Goal: Navigation & Orientation: Find specific page/section

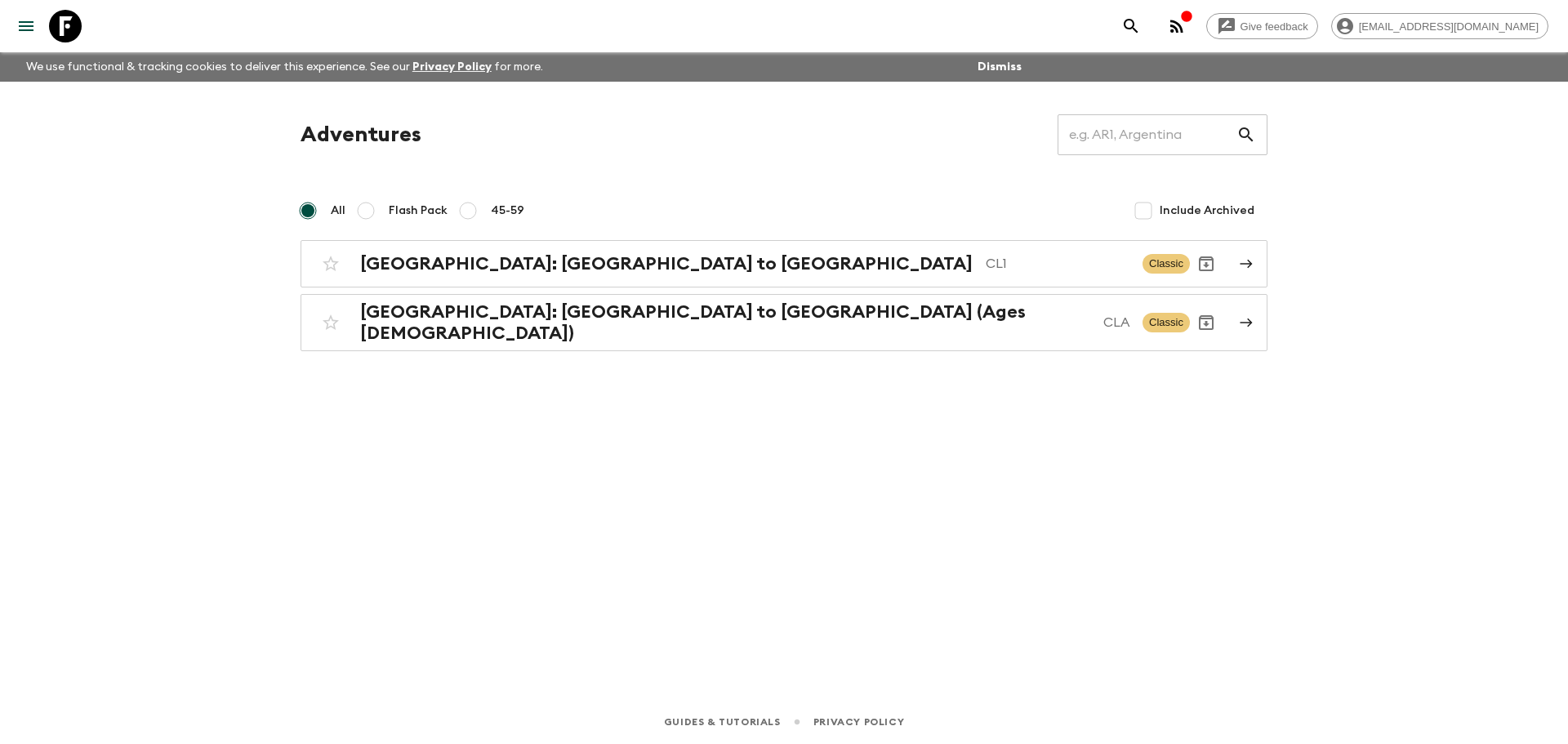
click at [23, 24] on icon "menu" at bounding box center [26, 26] width 20 height 20
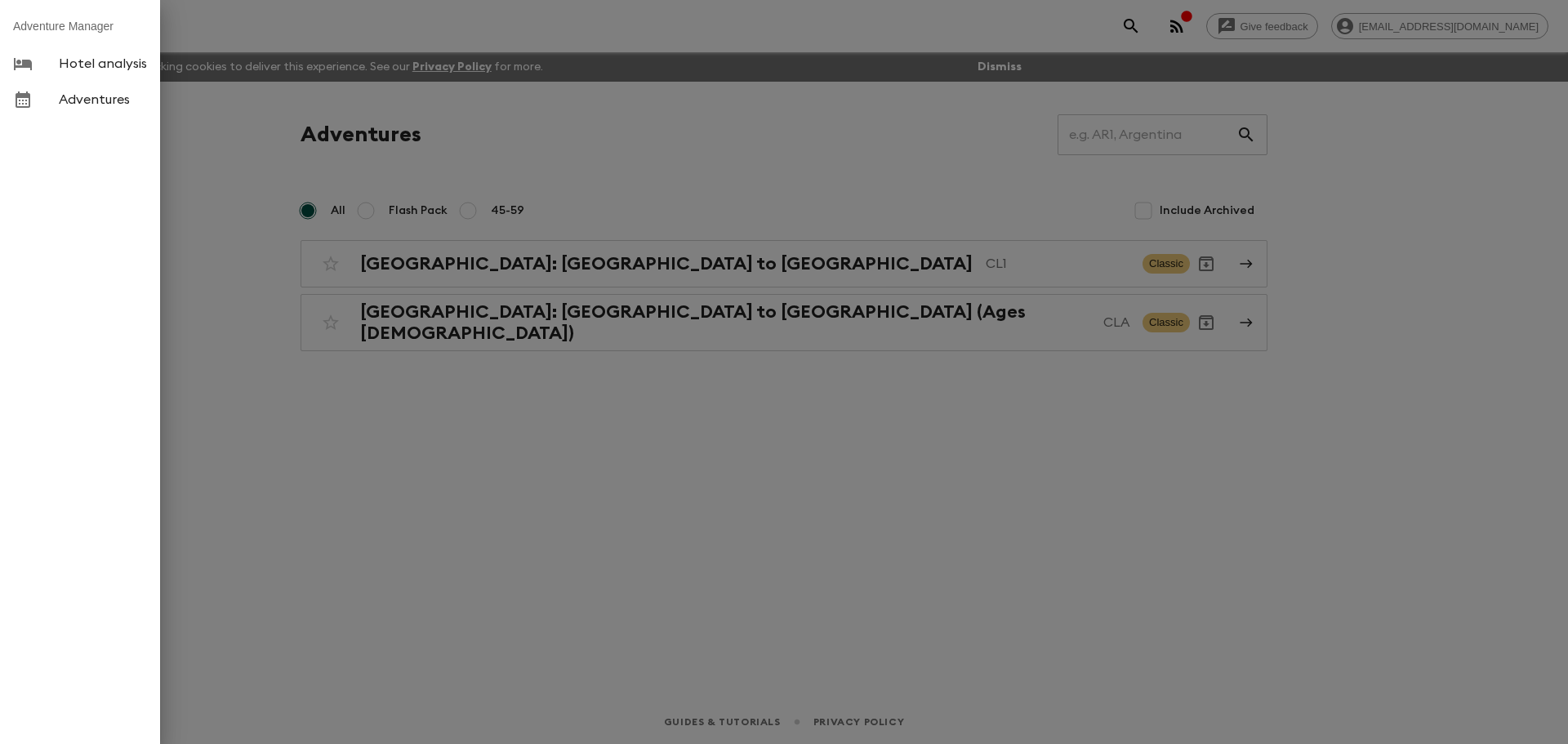
click at [769, 151] on div at bounding box center [784, 372] width 1568 height 744
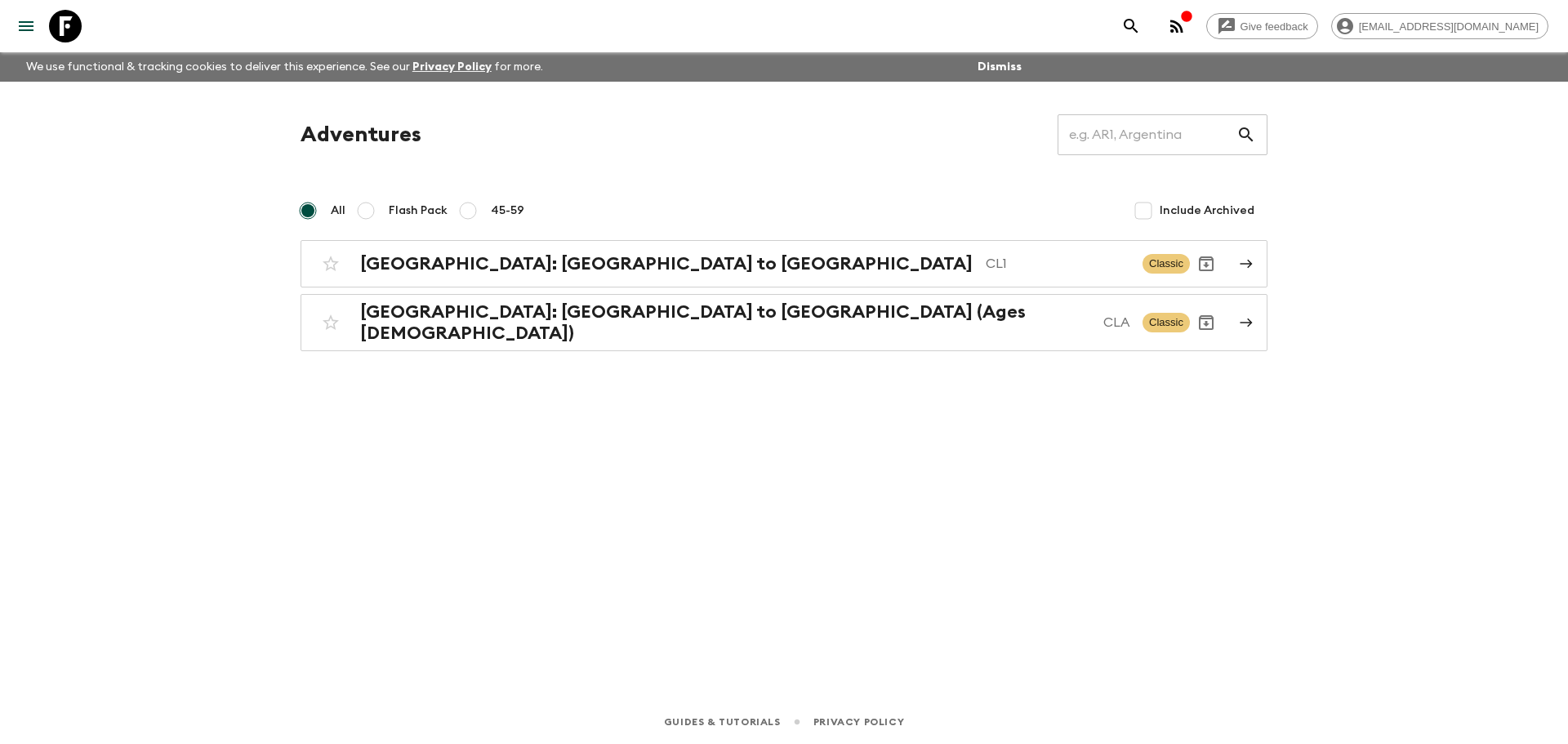
click at [23, 42] on div at bounding box center [54, 26] width 68 height 46
click at [23, 28] on icon "menu" at bounding box center [26, 26] width 20 height 20
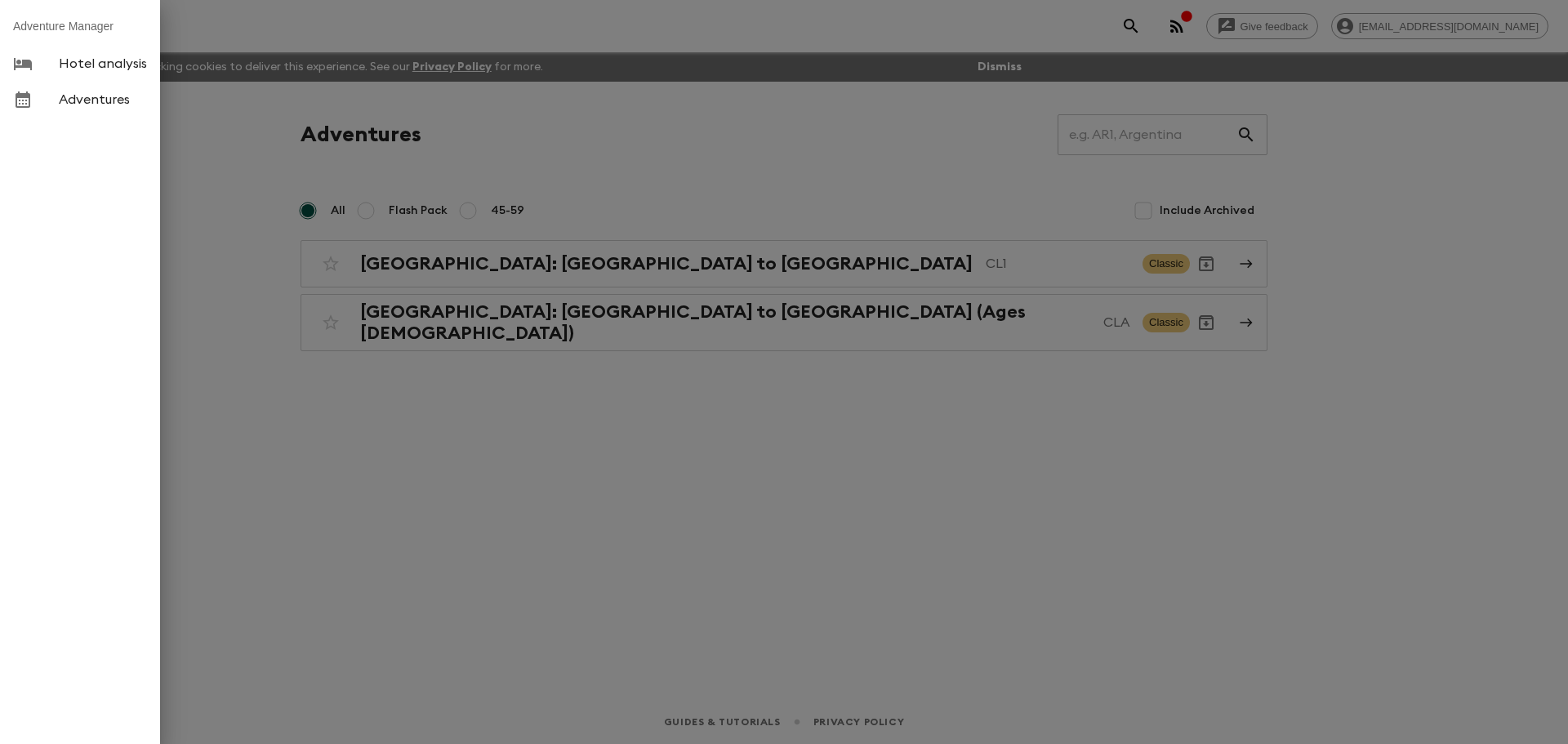
click at [64, 103] on span "Adventures" at bounding box center [103, 100] width 88 height 16
click at [102, 102] on span "Adventures" at bounding box center [103, 100] width 88 height 16
click at [416, 155] on div at bounding box center [784, 372] width 1568 height 744
